Goal: Task Accomplishment & Management: Complete application form

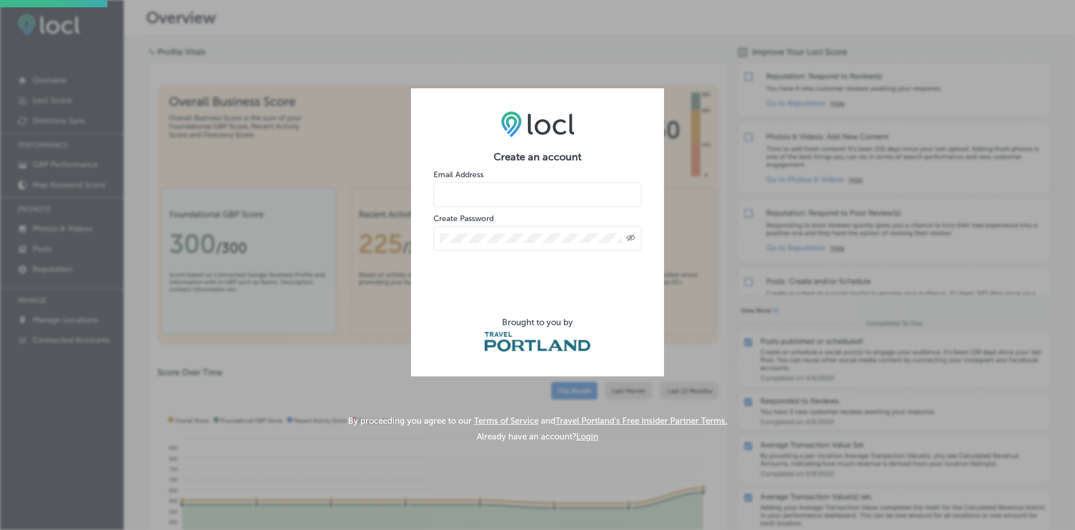
click at [492, 193] on input "email" at bounding box center [538, 194] width 208 height 25
type input "[PERSON_NAME][EMAIL_ADDRESS][PERSON_NAME][DOMAIN_NAME]"
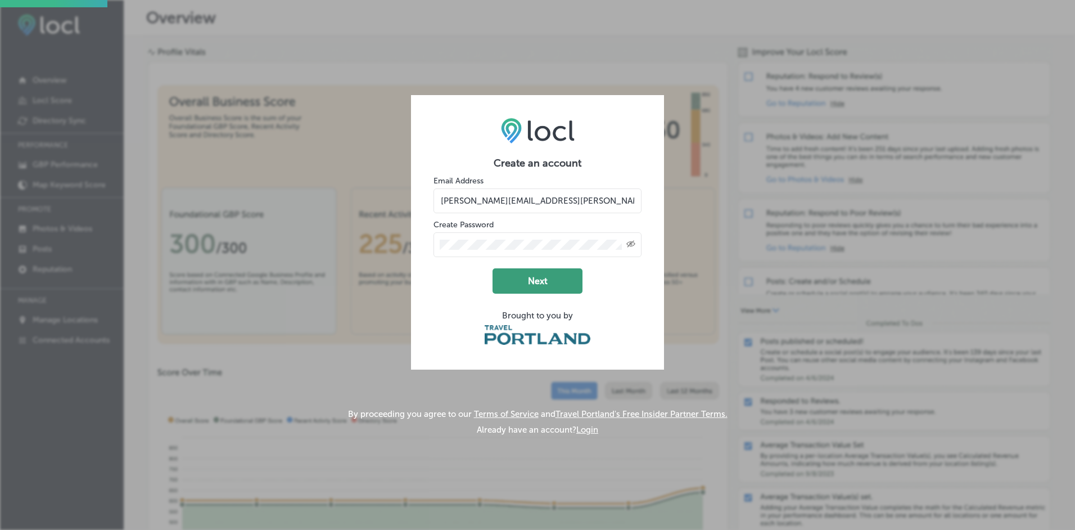
click at [545, 280] on button "Next" at bounding box center [538, 280] width 90 height 25
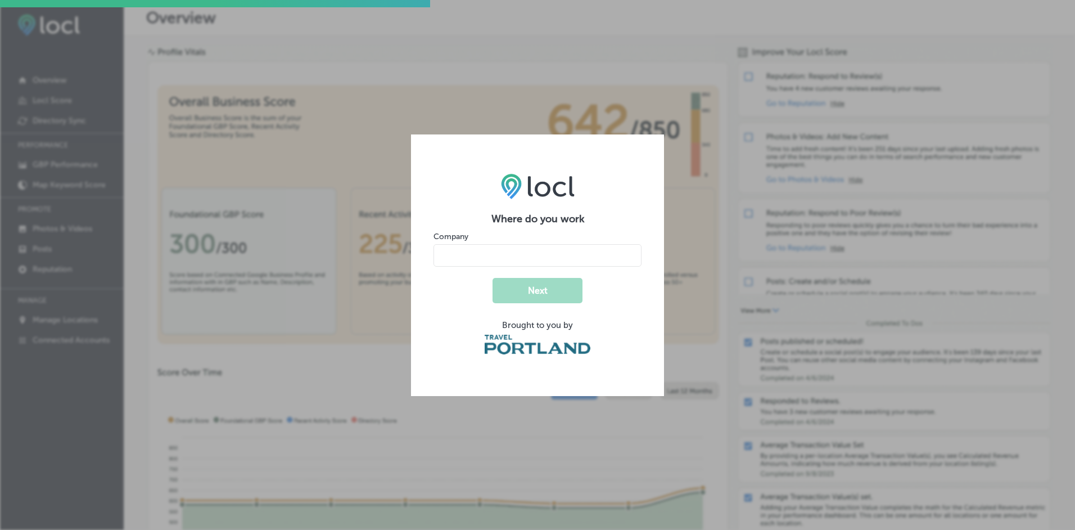
click at [541, 256] on input "name" at bounding box center [538, 255] width 208 height 22
type input "[GEOGRAPHIC_DATA]"
click at [566, 287] on button "Next" at bounding box center [538, 290] width 90 height 25
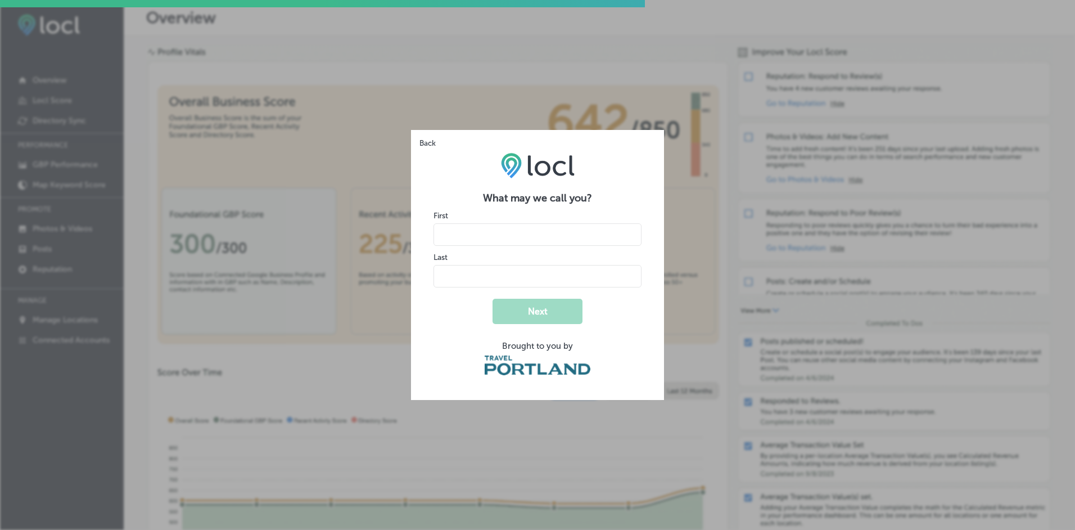
click at [571, 231] on input "name" at bounding box center [538, 234] width 208 height 22
type input "[PERSON_NAME]"
click at [560, 276] on input "name" at bounding box center [538, 276] width 208 height 22
type input "[PERSON_NAME]"
click at [541, 316] on button "Next" at bounding box center [538, 311] width 90 height 25
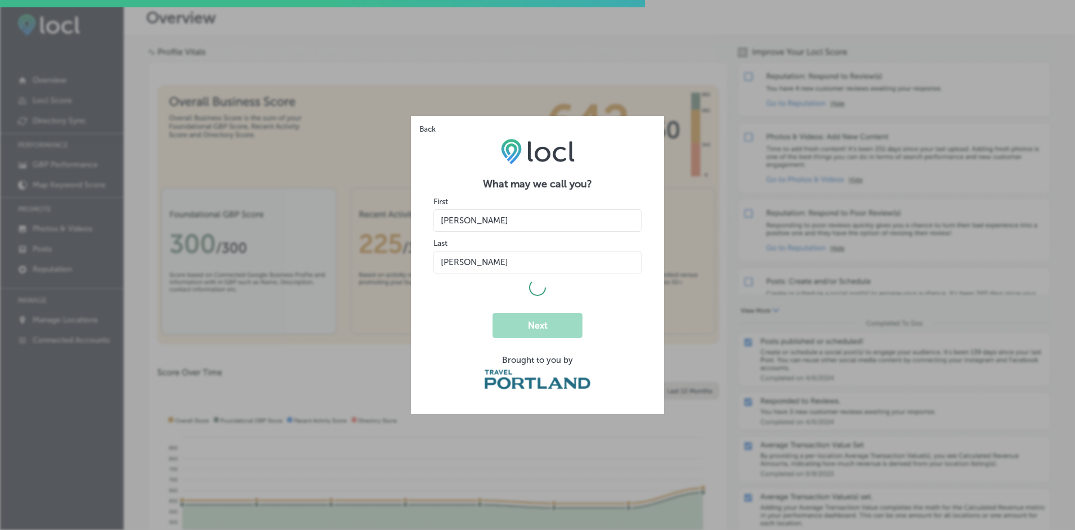
select select "US"
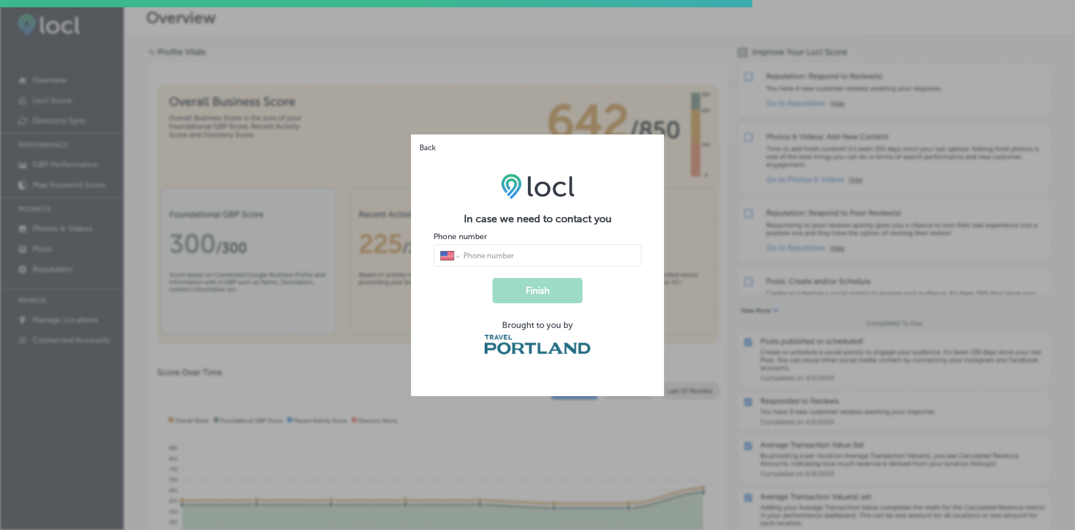
click at [552, 252] on input "tel" at bounding box center [548, 255] width 173 height 10
type input "[PHONE_NUMBER]"
click at [543, 291] on button "Finish" at bounding box center [538, 290] width 90 height 25
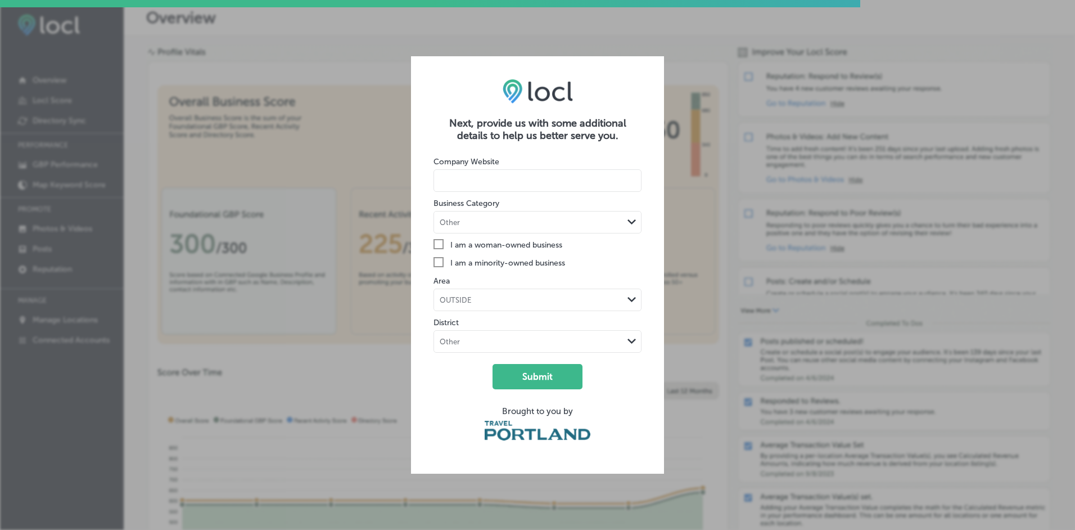
click at [566, 179] on input at bounding box center [538, 180] width 208 height 22
paste input "[URL][DOMAIN_NAME]"
click at [622, 219] on div "Other" at bounding box center [528, 221] width 189 height 11
drag, startPoint x: 594, startPoint y: 177, endPoint x: 421, endPoint y: 187, distance: 173.5
click at [419, 187] on div "Next, provide us with some additional details to help us better serve you. Comp…" at bounding box center [537, 264] width 253 height 417
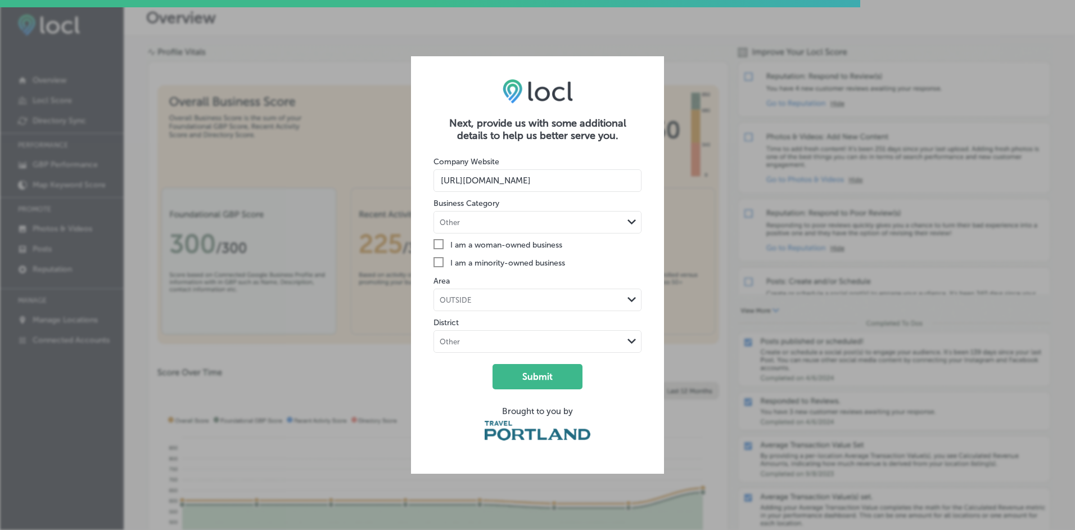
paste input "flypdx"
type input "[URL][DOMAIN_NAME]"
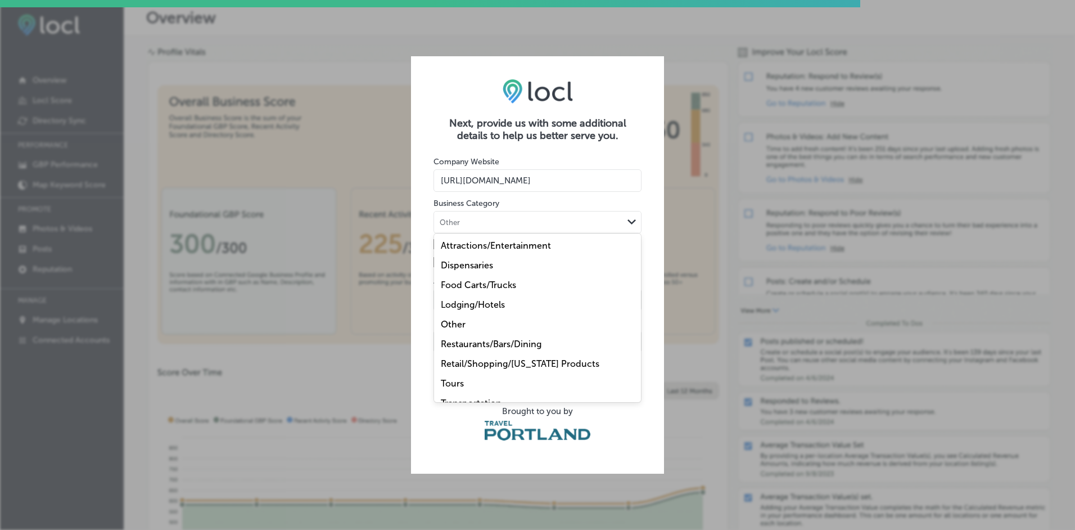
click at [628, 221] on icon "Path Created with Sketch." at bounding box center [632, 221] width 8 height 5
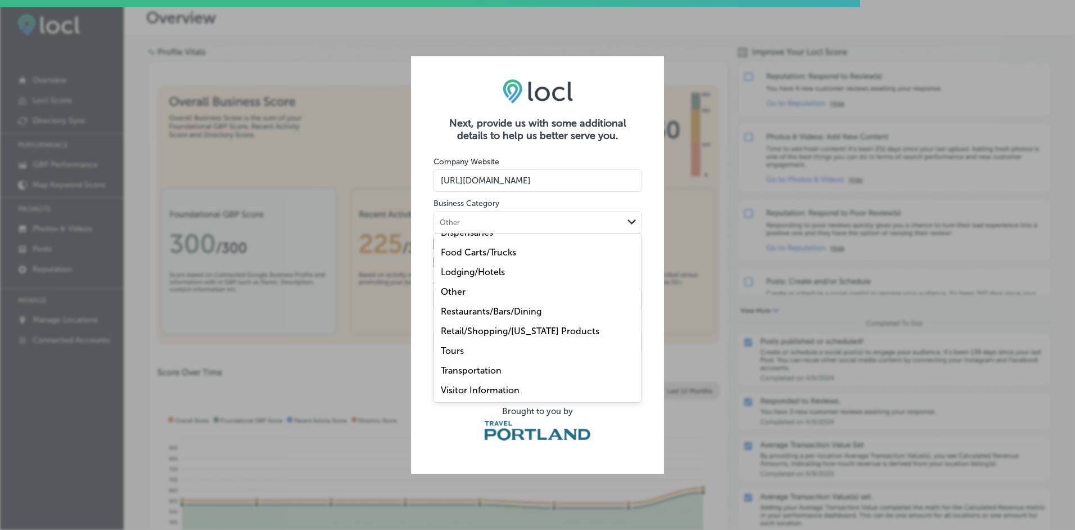
click at [470, 287] on div "Other" at bounding box center [537, 292] width 207 height 20
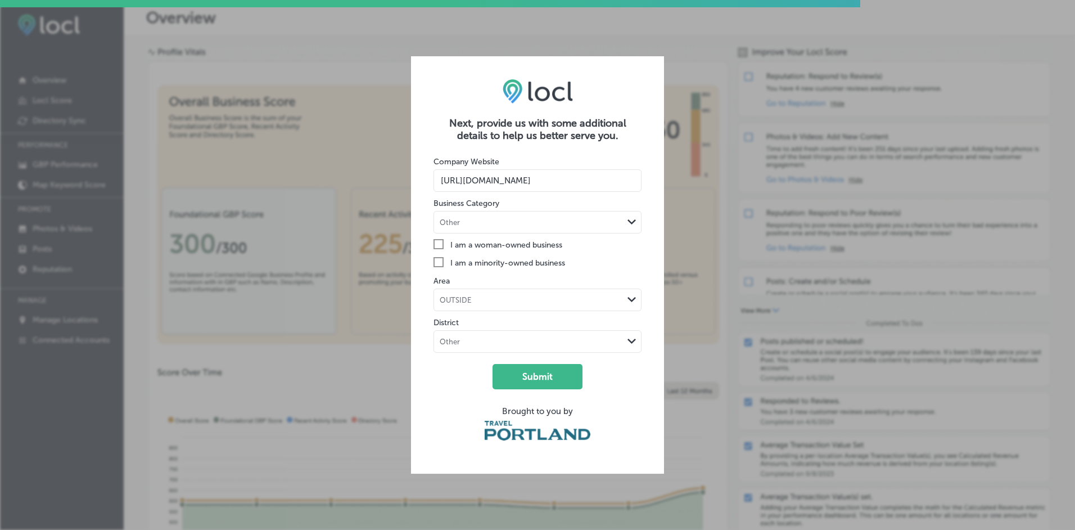
click at [628, 297] on icon "Path Created with Sketch." at bounding box center [632, 299] width 8 height 5
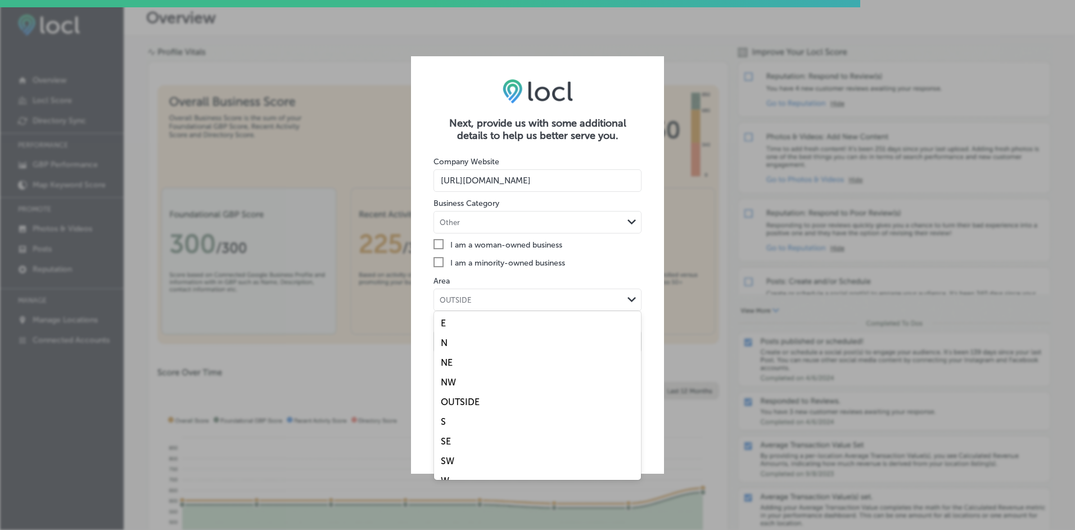
click at [445, 362] on label "NE" at bounding box center [447, 362] width 12 height 11
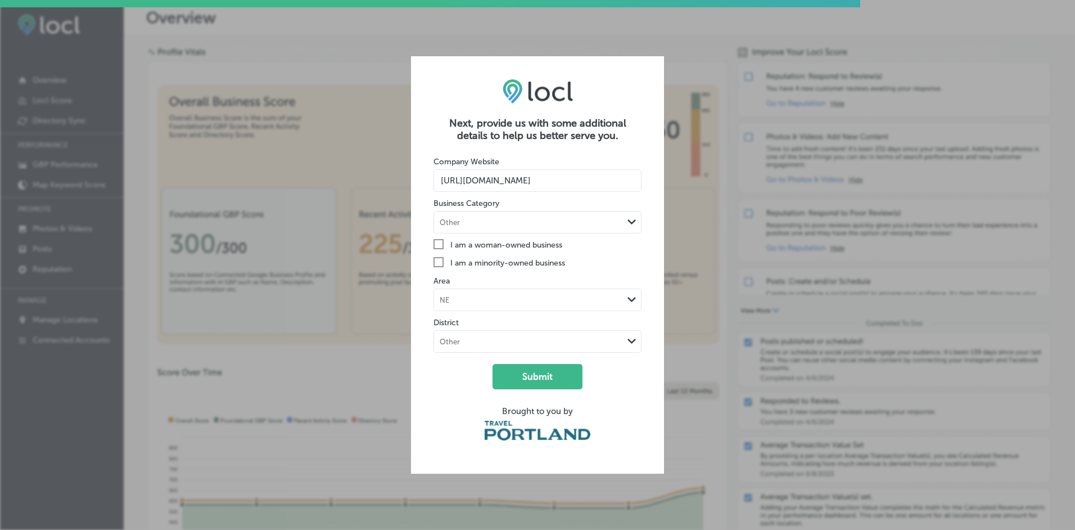
click at [635, 341] on icon "Path Created with Sketch." at bounding box center [632, 341] width 8 height 5
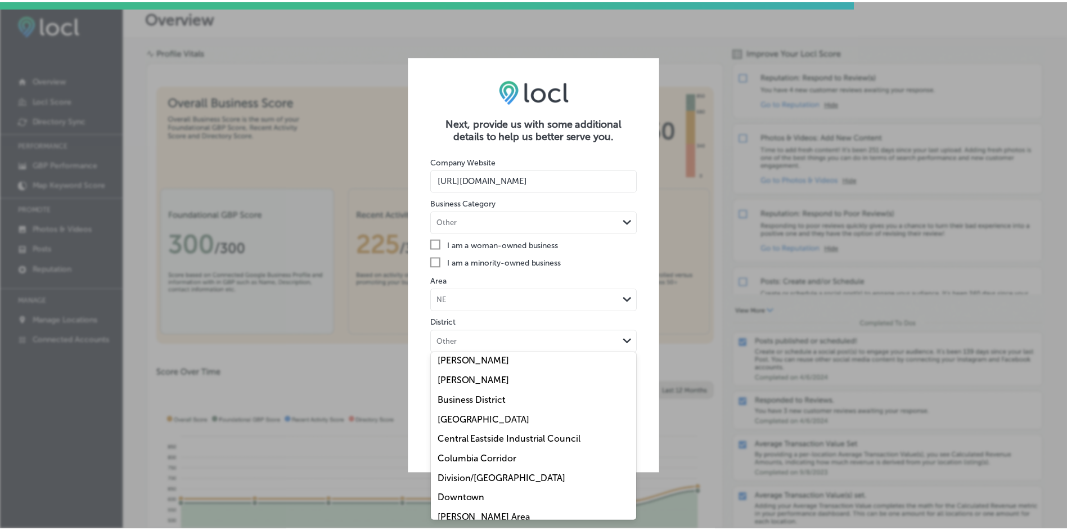
scroll to position [0, 0]
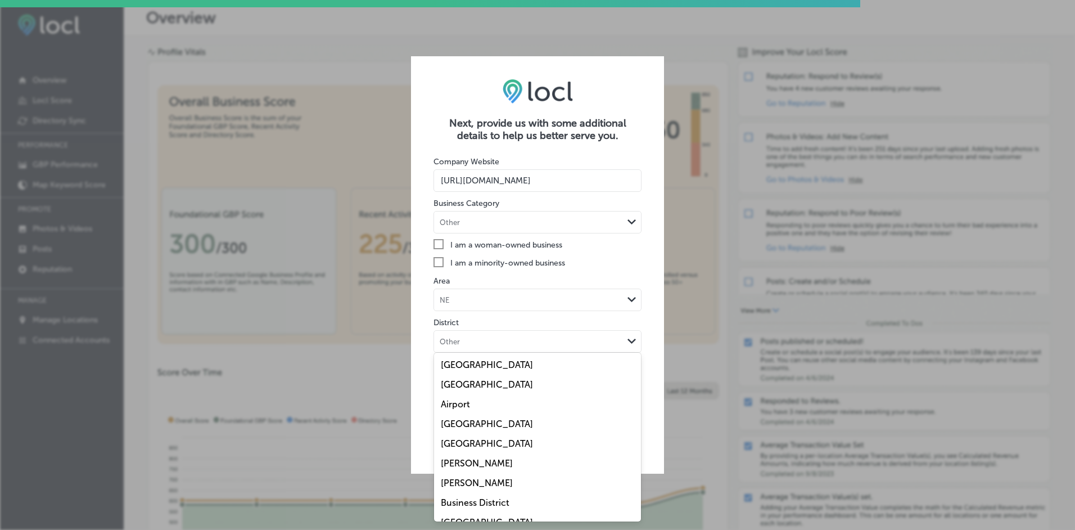
click at [376, 455] on div "Next, provide us with some additional details to help us better serve you. Comp…" at bounding box center [537, 265] width 1075 height 530
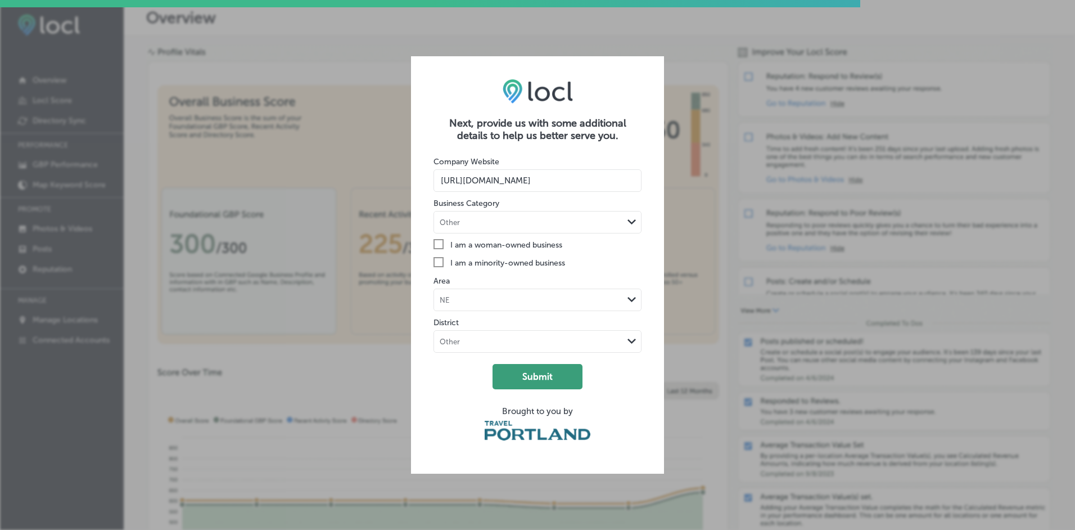
click at [549, 373] on button "Submit" at bounding box center [538, 376] width 90 height 25
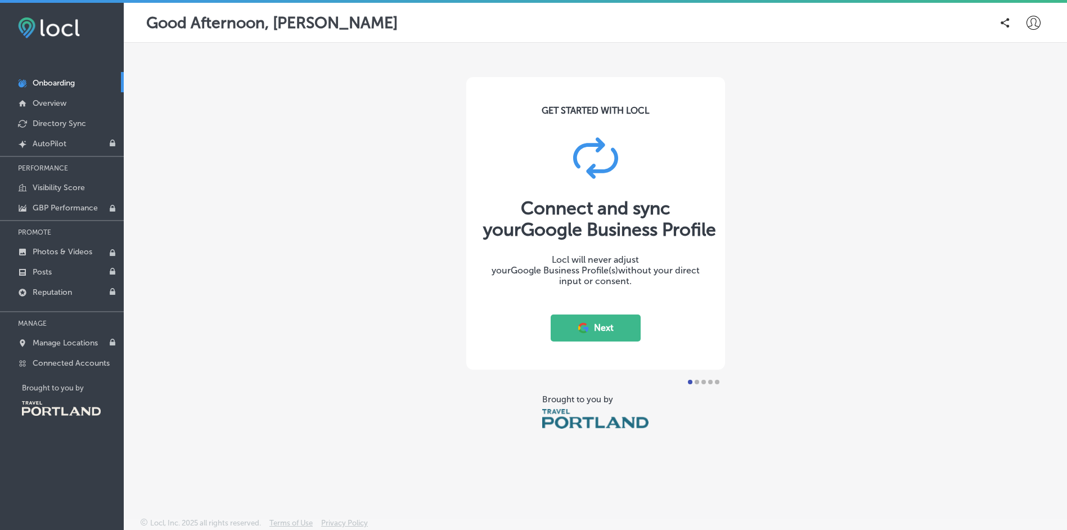
click at [590, 322] on button "Next" at bounding box center [596, 327] width 90 height 27
